Goal: Transaction & Acquisition: Download file/media

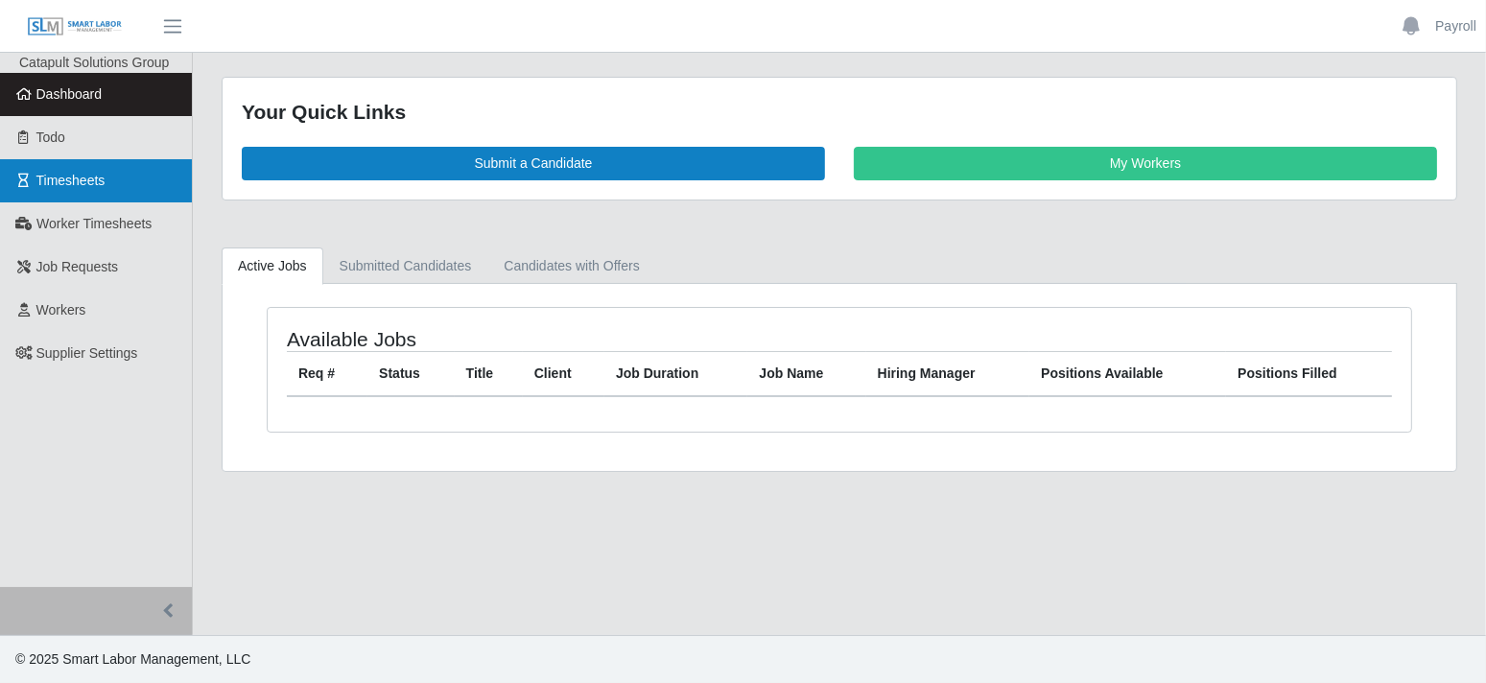
click at [77, 173] on span "Timesheets" at bounding box center [70, 180] width 69 height 15
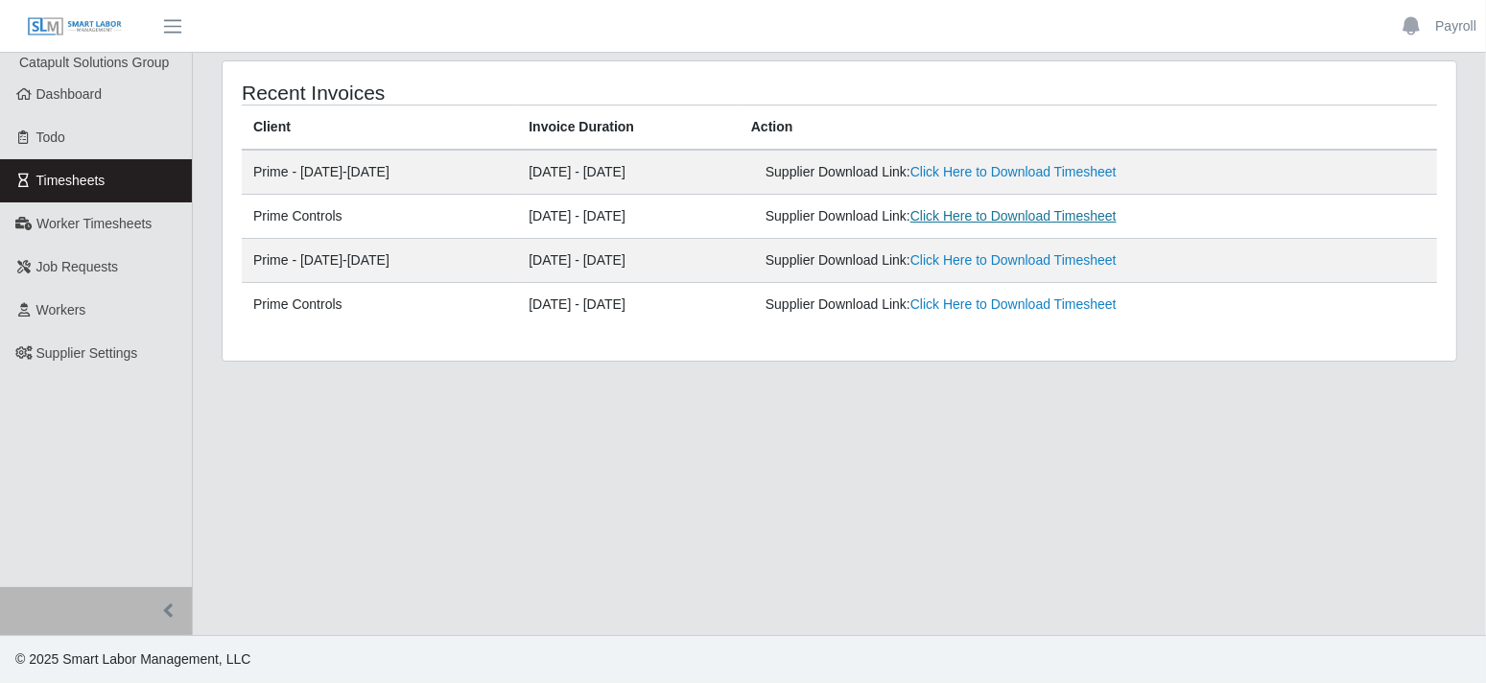
click at [974, 213] on link "Click Here to Download Timesheet" at bounding box center [1014, 215] width 206 height 15
click at [975, 174] on link "Click Here to Download Timesheet" at bounding box center [1014, 171] width 206 height 15
